Goal: Entertainment & Leisure: Consume media (video, audio)

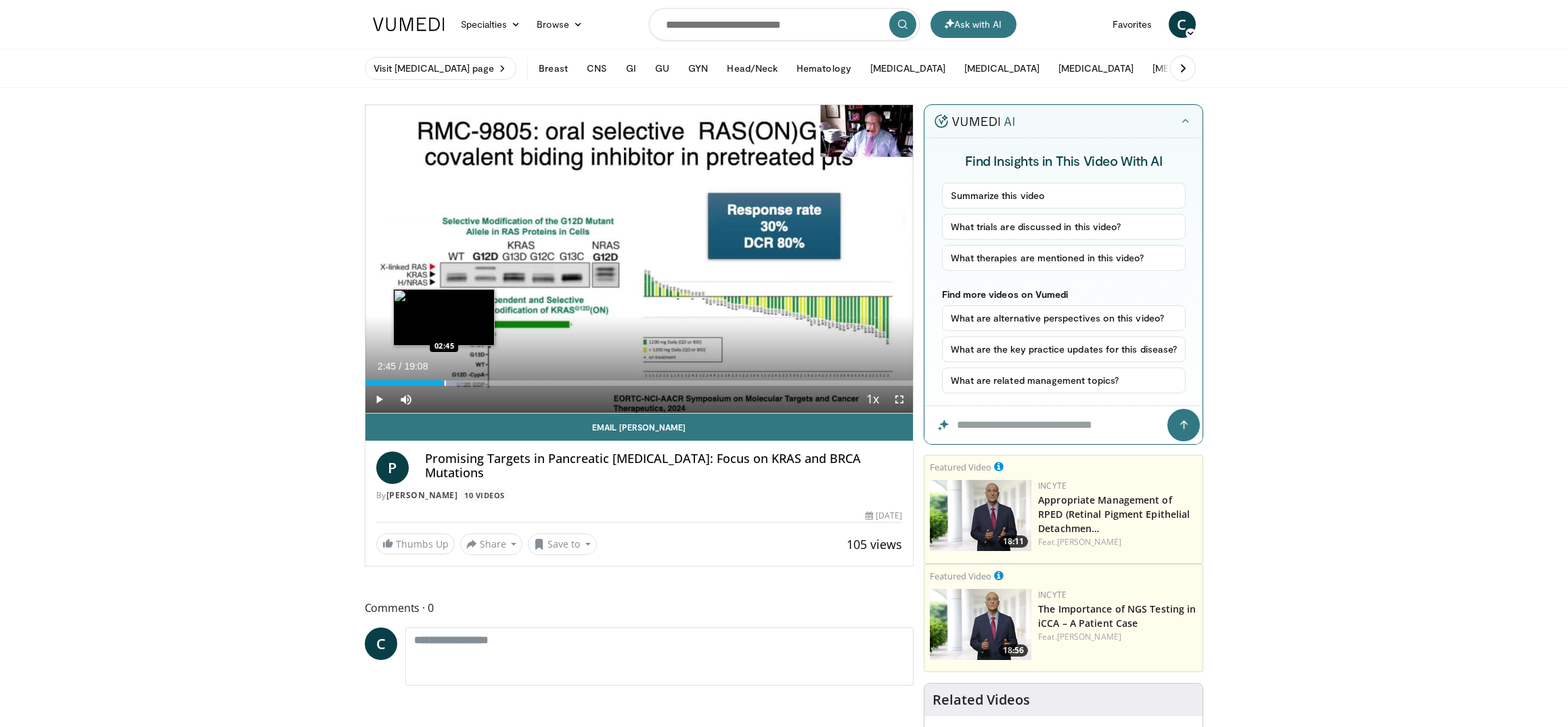
click at [445, 383] on div "Progress Bar" at bounding box center [445, 383] width 1 height 5
click at [456, 386] on div "Current Time 2:50 / Duration 19:08 Pause Skip Backward Skip Forward Mute Loaded…" at bounding box center [639, 400] width 548 height 27
click at [471, 385] on div "Progress Bar" at bounding box center [472, 383] width 1 height 5
click at [896, 398] on span "Video Player" at bounding box center [899, 400] width 27 height 27
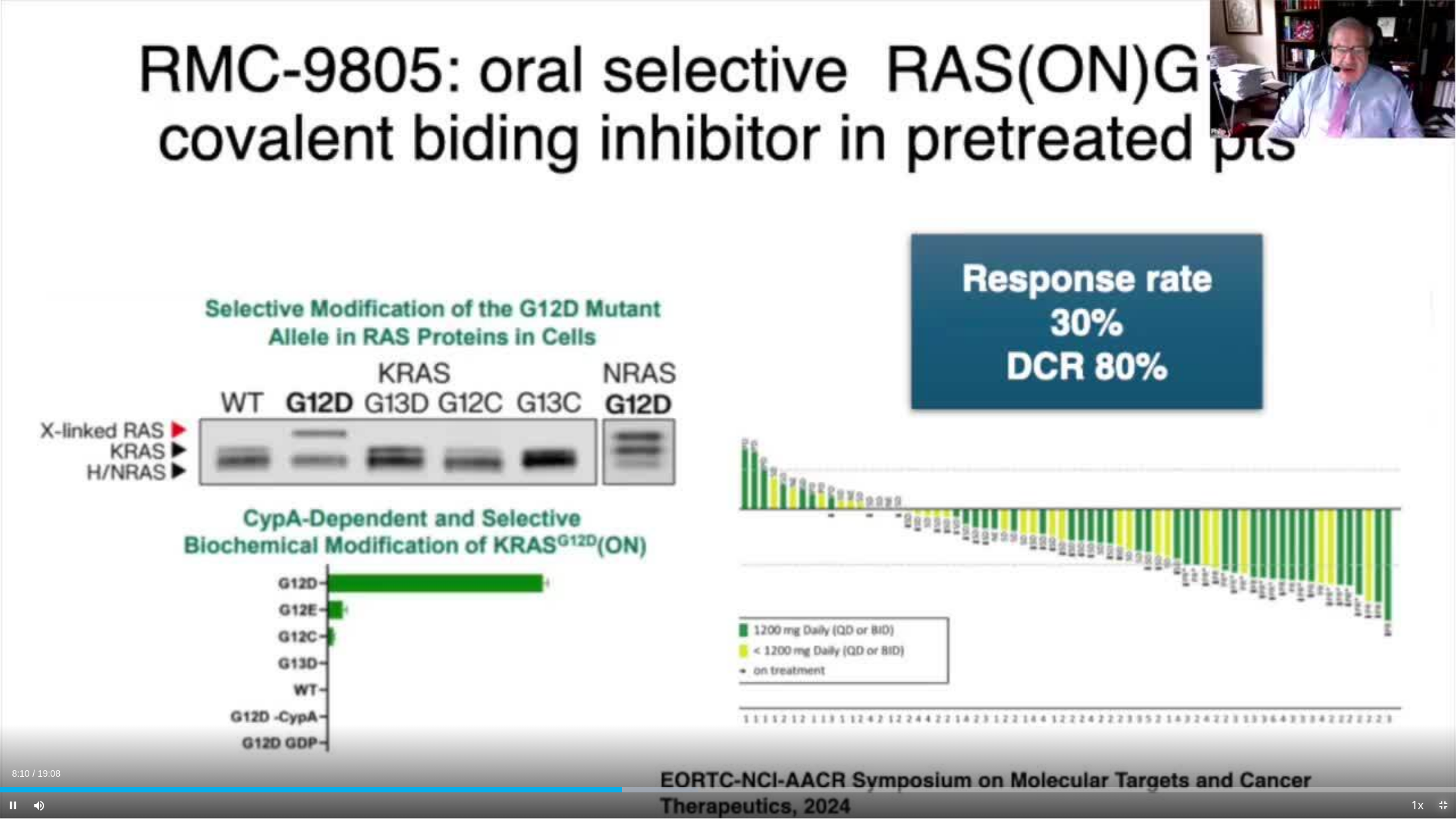
click at [1442, 698] on span "Video Player" at bounding box center [1443, 806] width 26 height 26
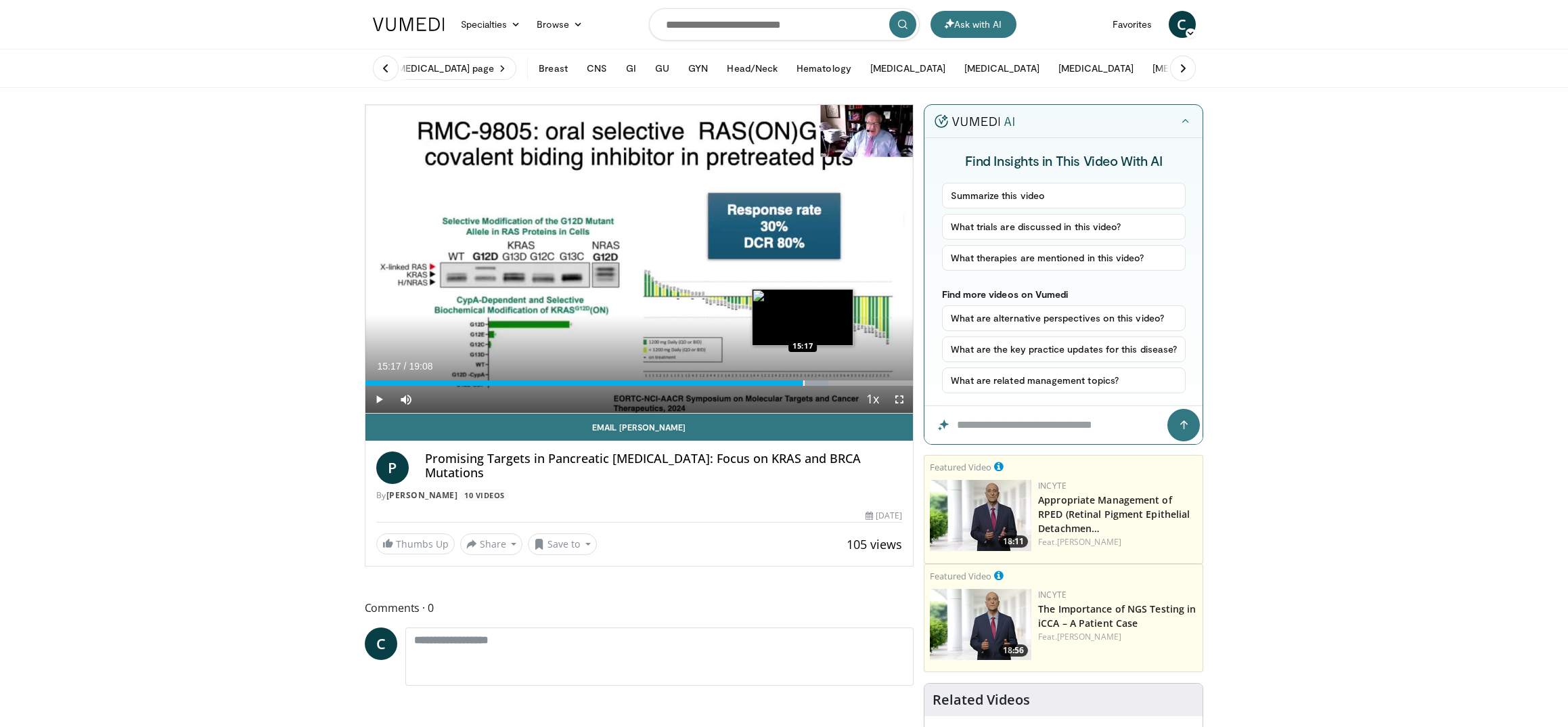
click at [803, 384] on div "Progress Bar" at bounding box center [804, 383] width 1 height 5
click at [816, 385] on div "Progress Bar" at bounding box center [816, 383] width 1 height 5
click at [829, 385] on div "Progress Bar" at bounding box center [830, 383] width 1 height 5
click at [852, 385] on div "Progress Bar" at bounding box center [852, 383] width 1 height 5
click at [899, 397] on span "Video Player" at bounding box center [899, 400] width 27 height 27
